Goal: Task Accomplishment & Management: Manage account settings

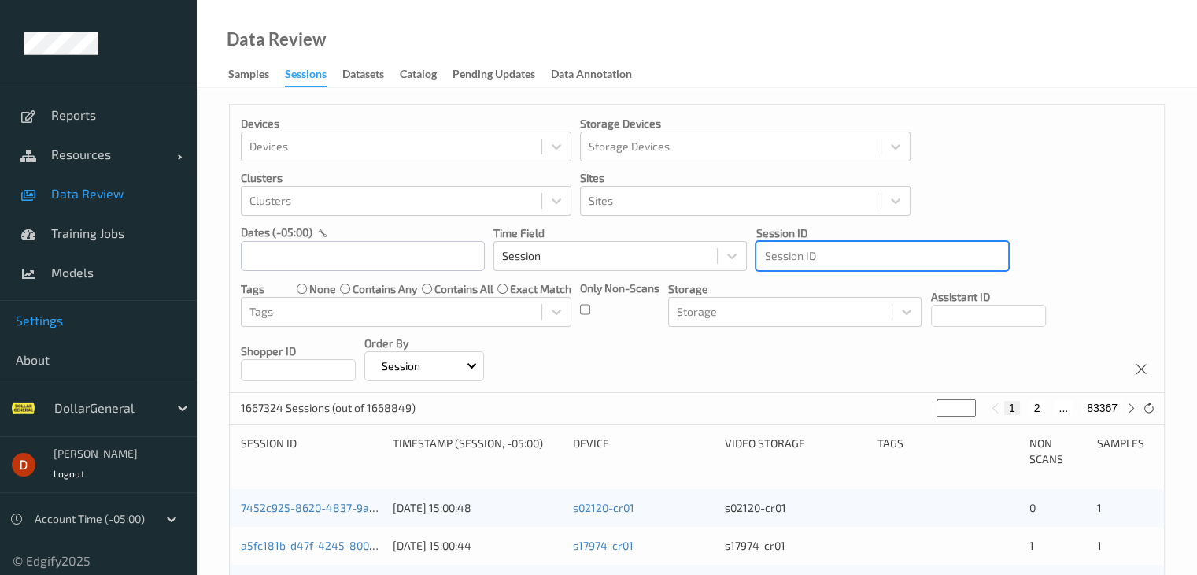
click at [61, 327] on span "Settings" at bounding box center [98, 321] width 165 height 16
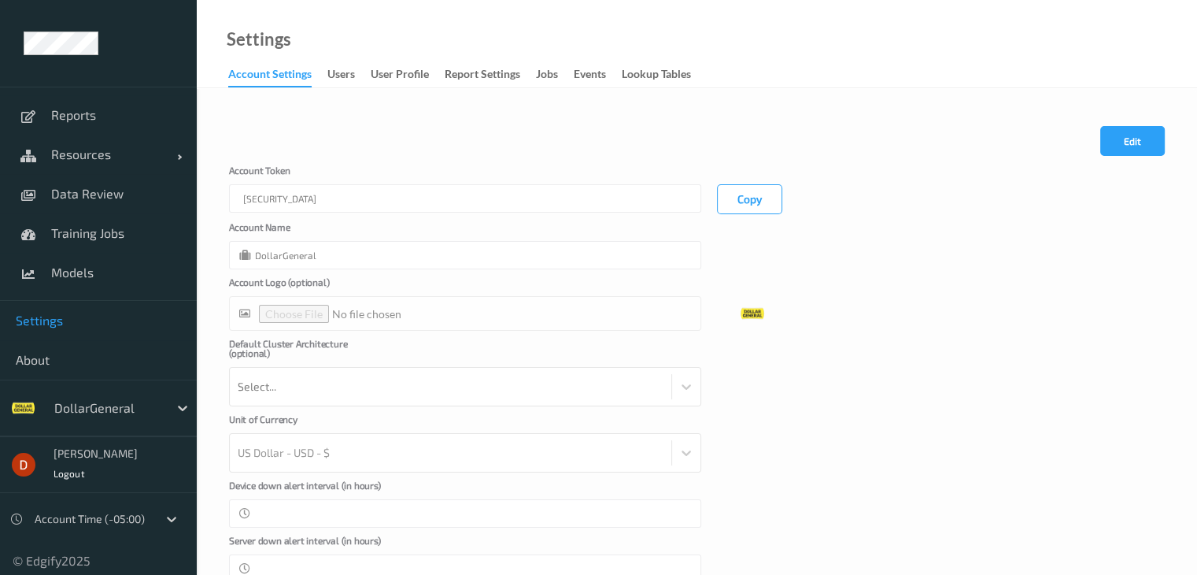
click at [356, 73] on link "users" at bounding box center [348, 75] width 43 height 22
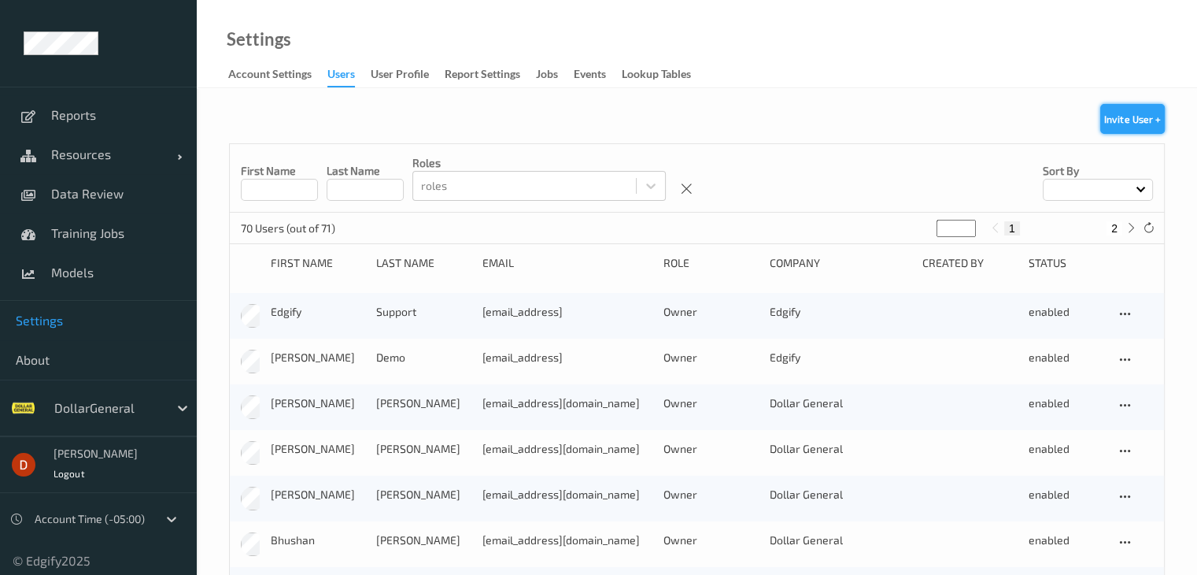
click at [1116, 117] on button "Invite User +" at bounding box center [1133, 119] width 65 height 30
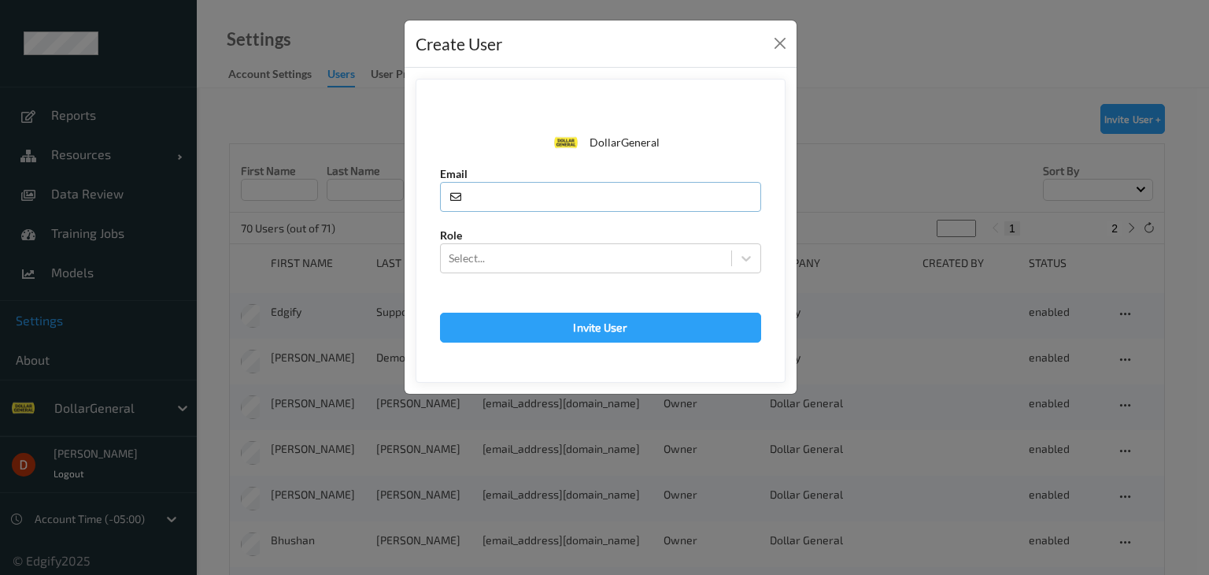
click at [579, 202] on input "text" at bounding box center [600, 197] width 321 height 30
type input "[PERSON_NAME][EMAIL_ADDRESS]"
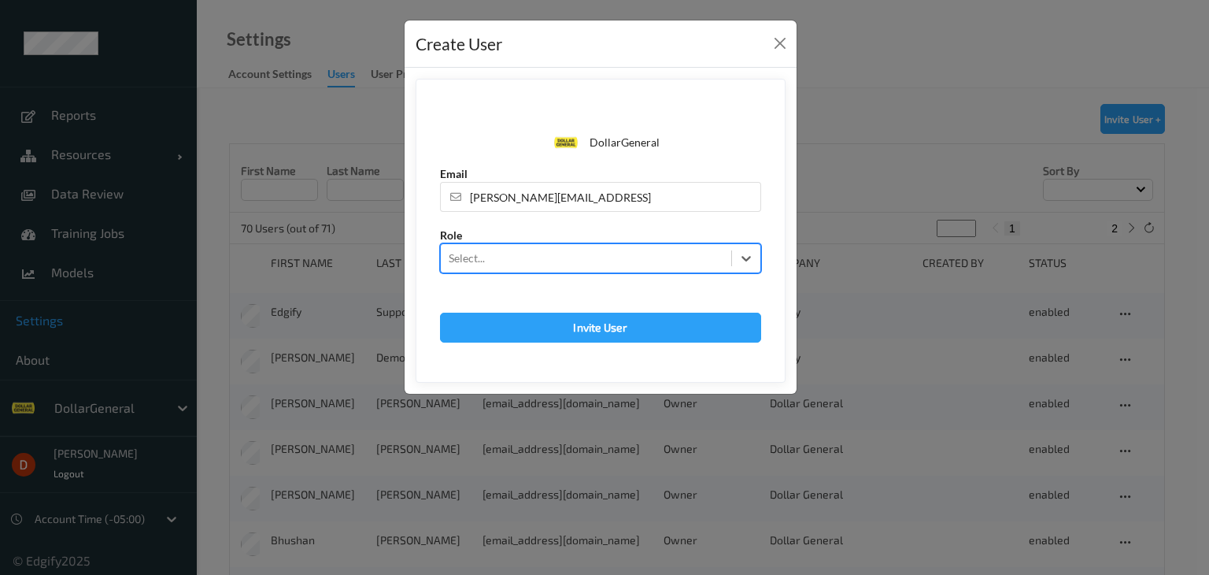
type input "a"
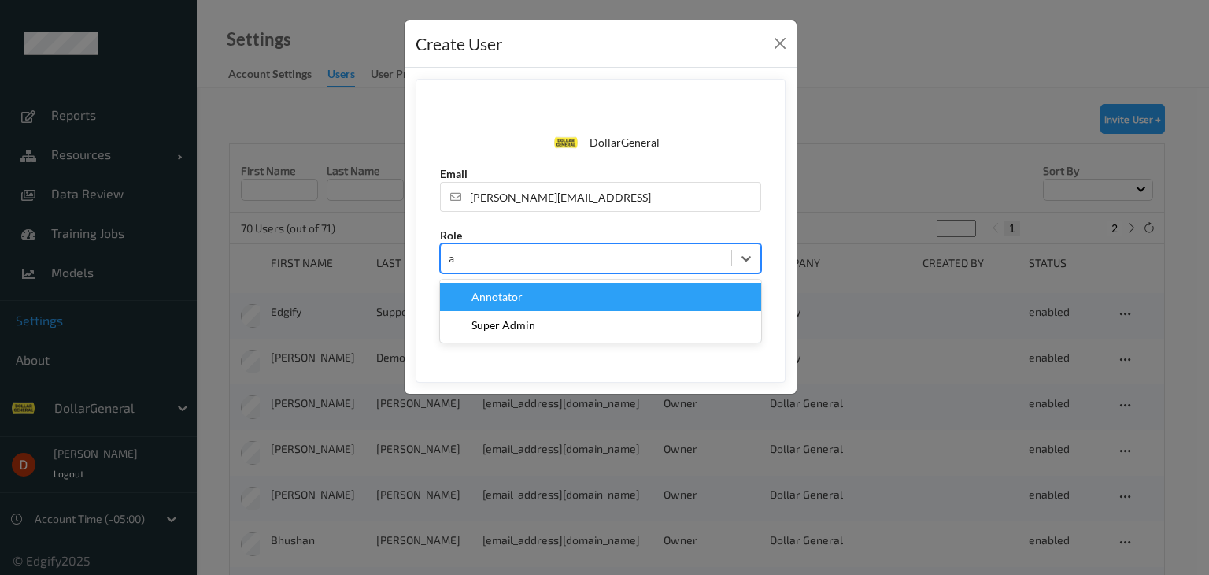
click at [590, 292] on div "Annotator" at bounding box center [600, 297] width 302 height 16
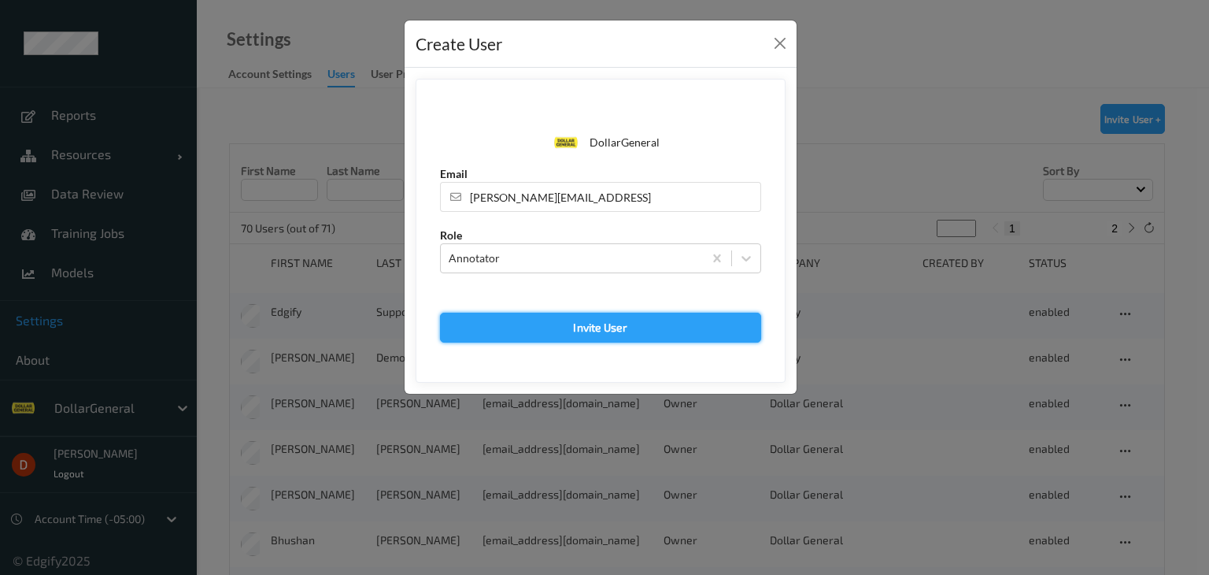
click at [601, 324] on button "Invite User" at bounding box center [600, 328] width 321 height 30
